Goal: Task Accomplishment & Management: Use online tool/utility

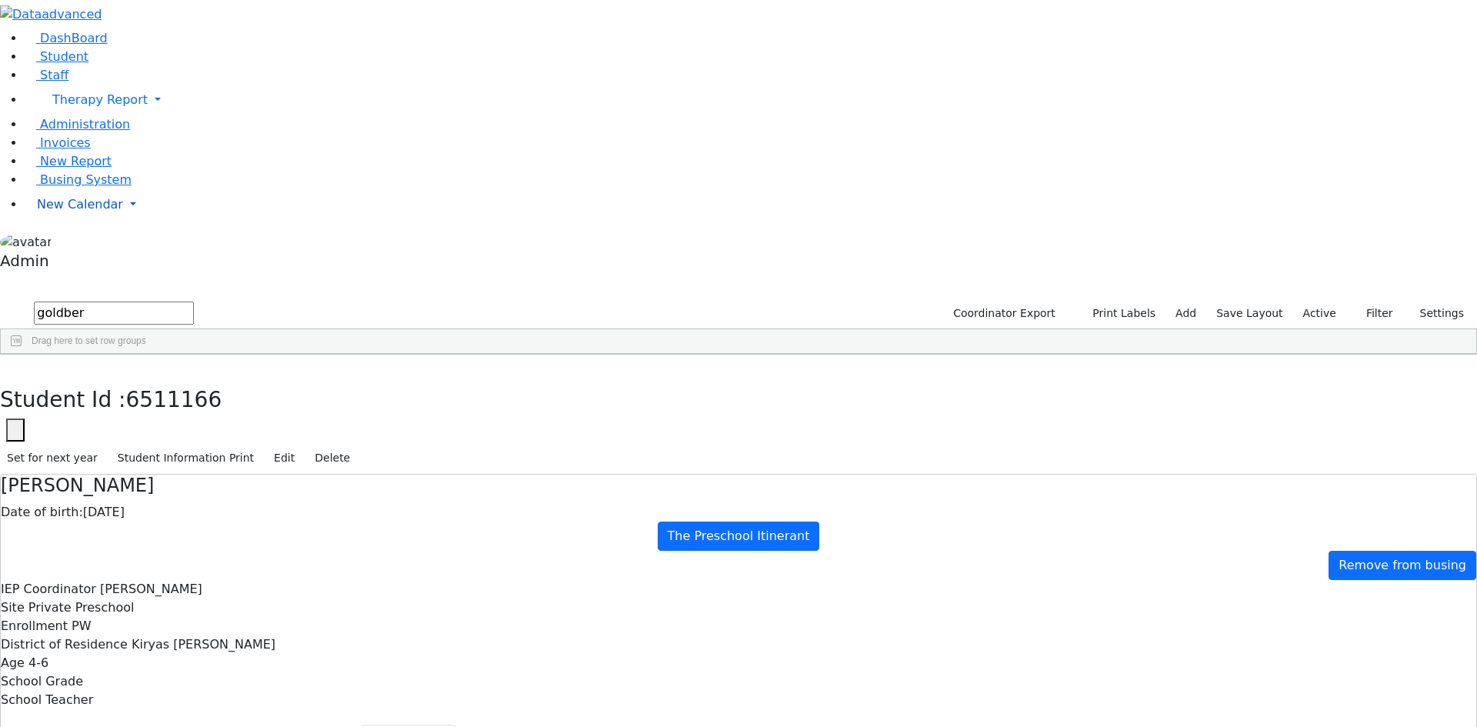
click at [85, 212] on span "New Calendar" at bounding box center [80, 204] width 86 height 15
click at [85, 242] on span "Calendar" at bounding box center [60, 235] width 55 height 15
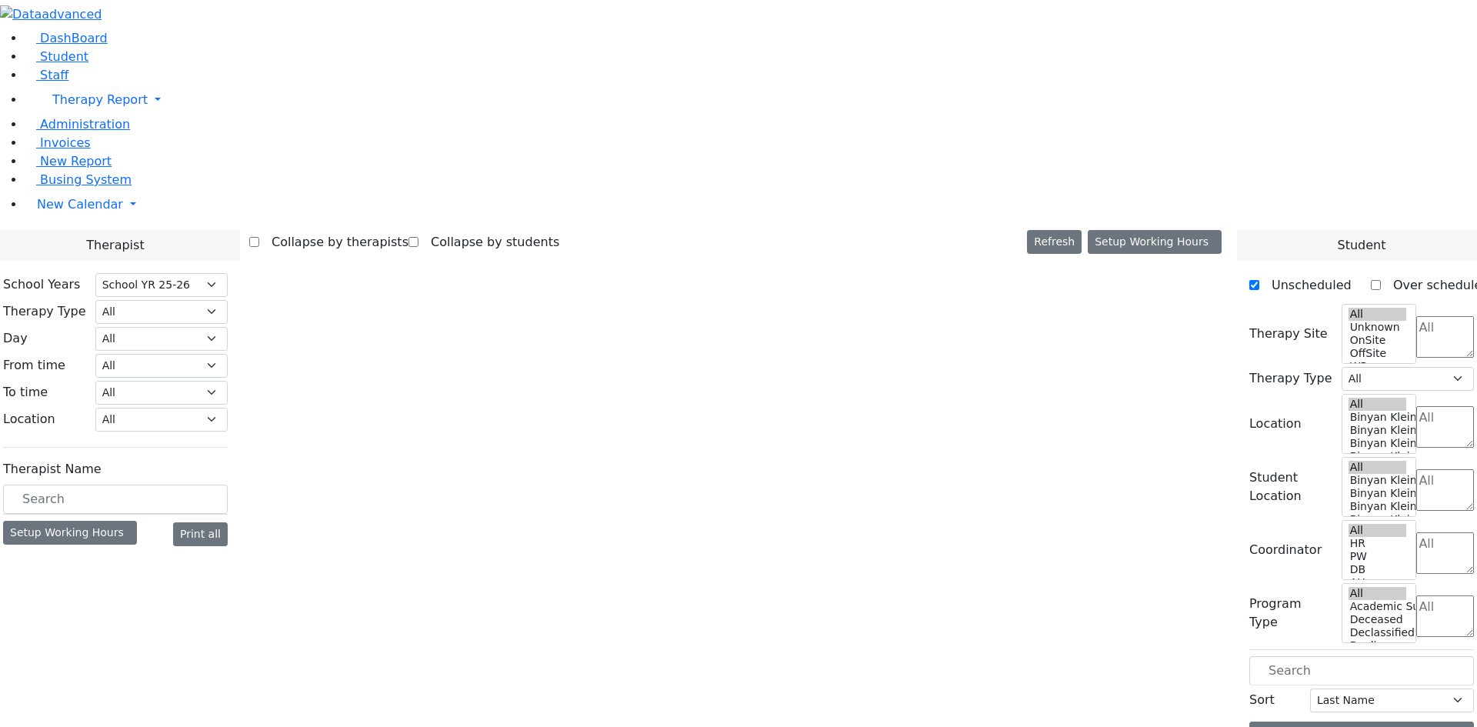
select select "212"
select select "3"
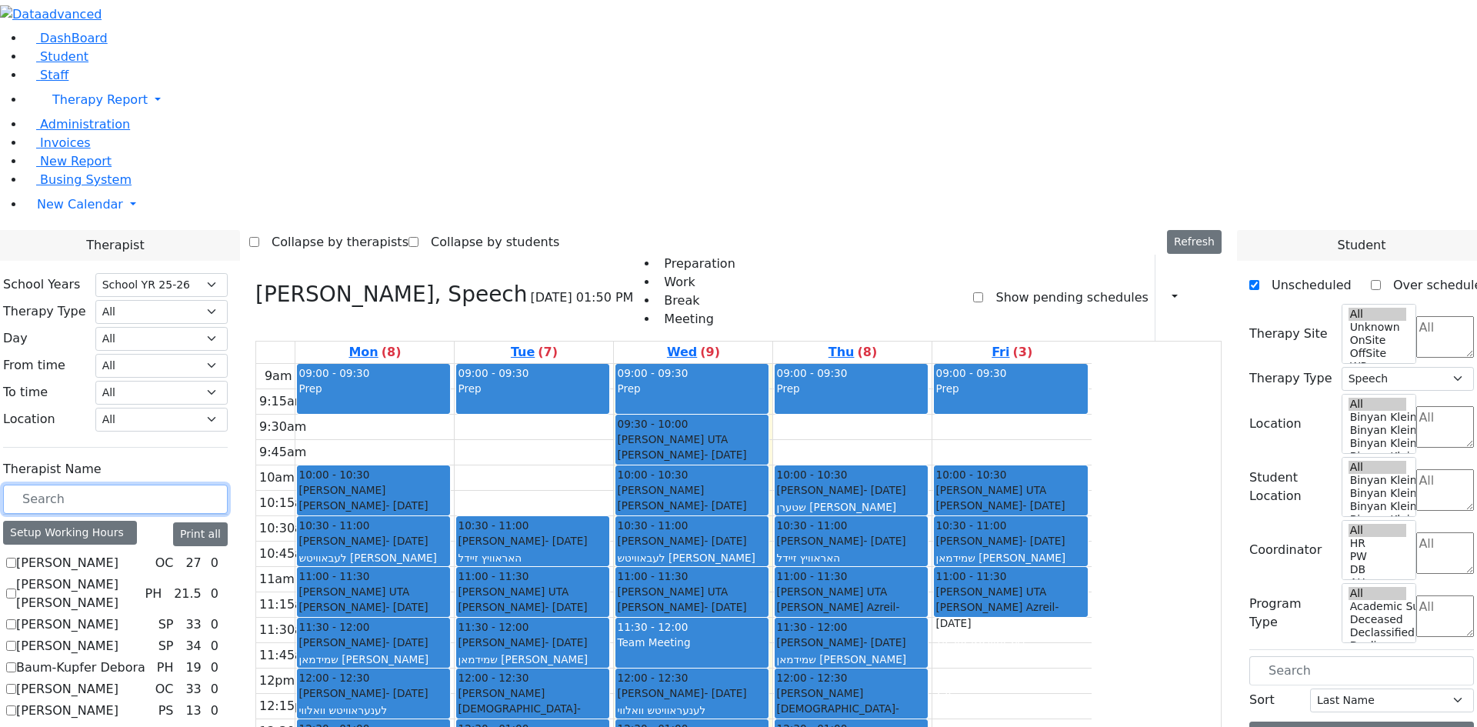
click at [228, 485] on input "text" at bounding box center [115, 499] width 225 height 29
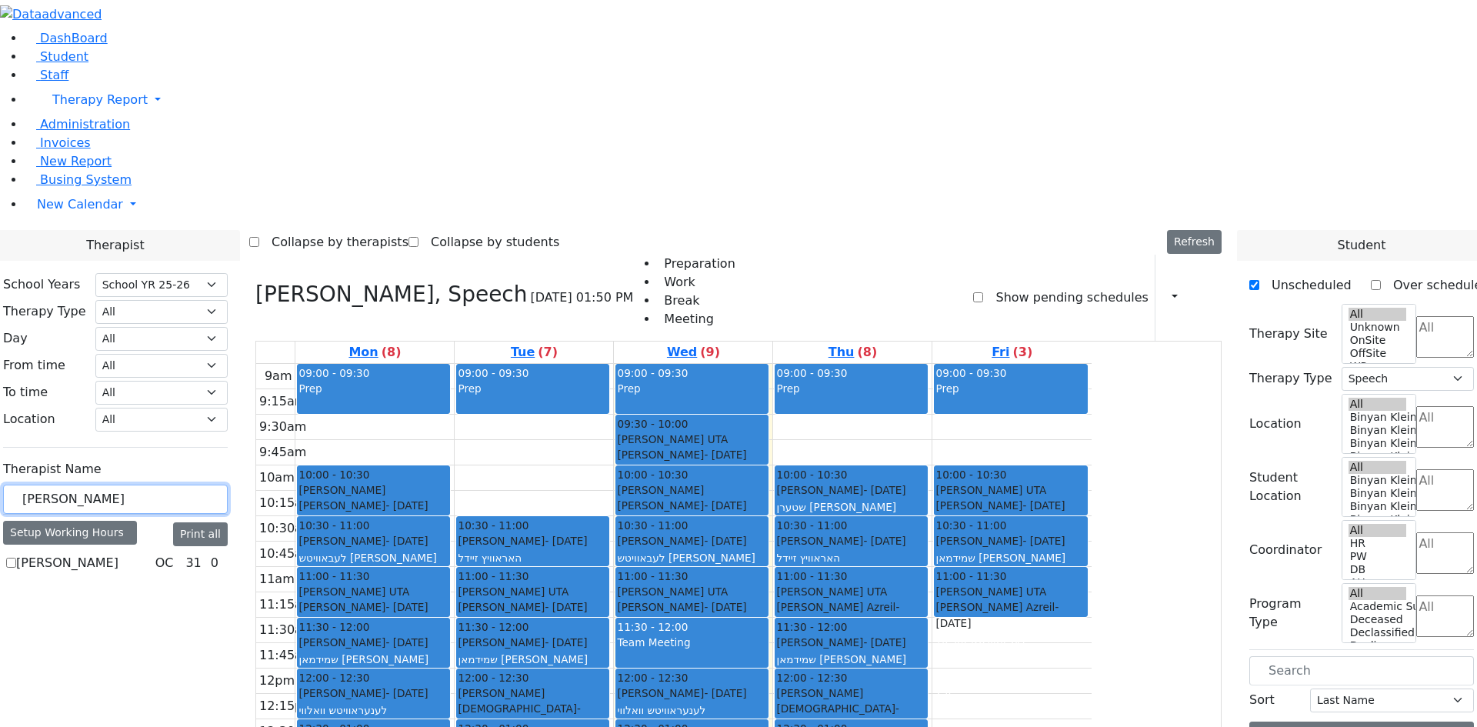
type input "mehl"
click at [118, 554] on label "Mehl Miriam" at bounding box center [67, 563] width 102 height 18
click at [16, 558] on input "Mehl Miriam" at bounding box center [11, 563] width 10 height 10
checkbox input "true"
select select "1"
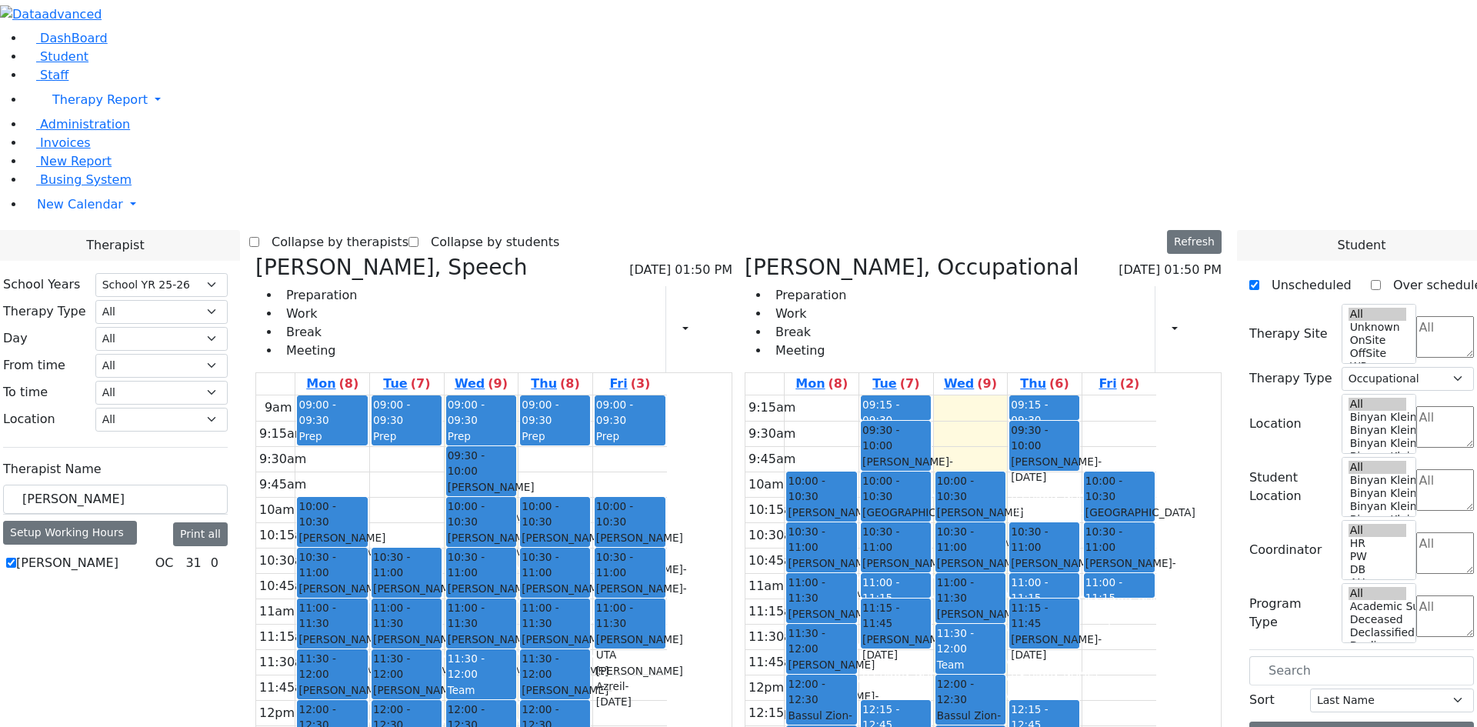
click at [255, 255] on icon at bounding box center [255, 267] width 0 height 25
